Goal: Information Seeking & Learning: Learn about a topic

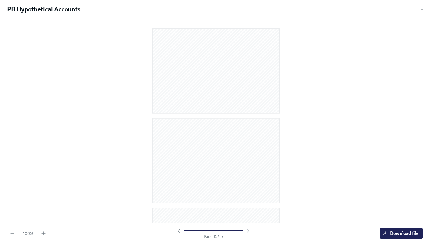
scroll to position [1147, 0]
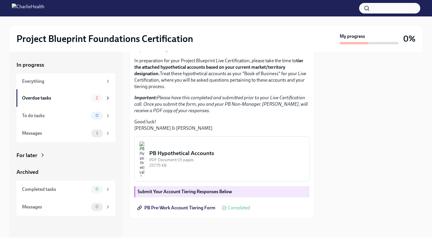
scroll to position [130, 0]
click at [223, 159] on div "PDF Document • 15 pages" at bounding box center [226, 160] width 155 height 6
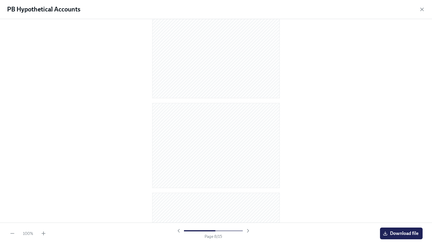
scroll to position [555, 0]
